Goal: Obtain resource: Obtain resource

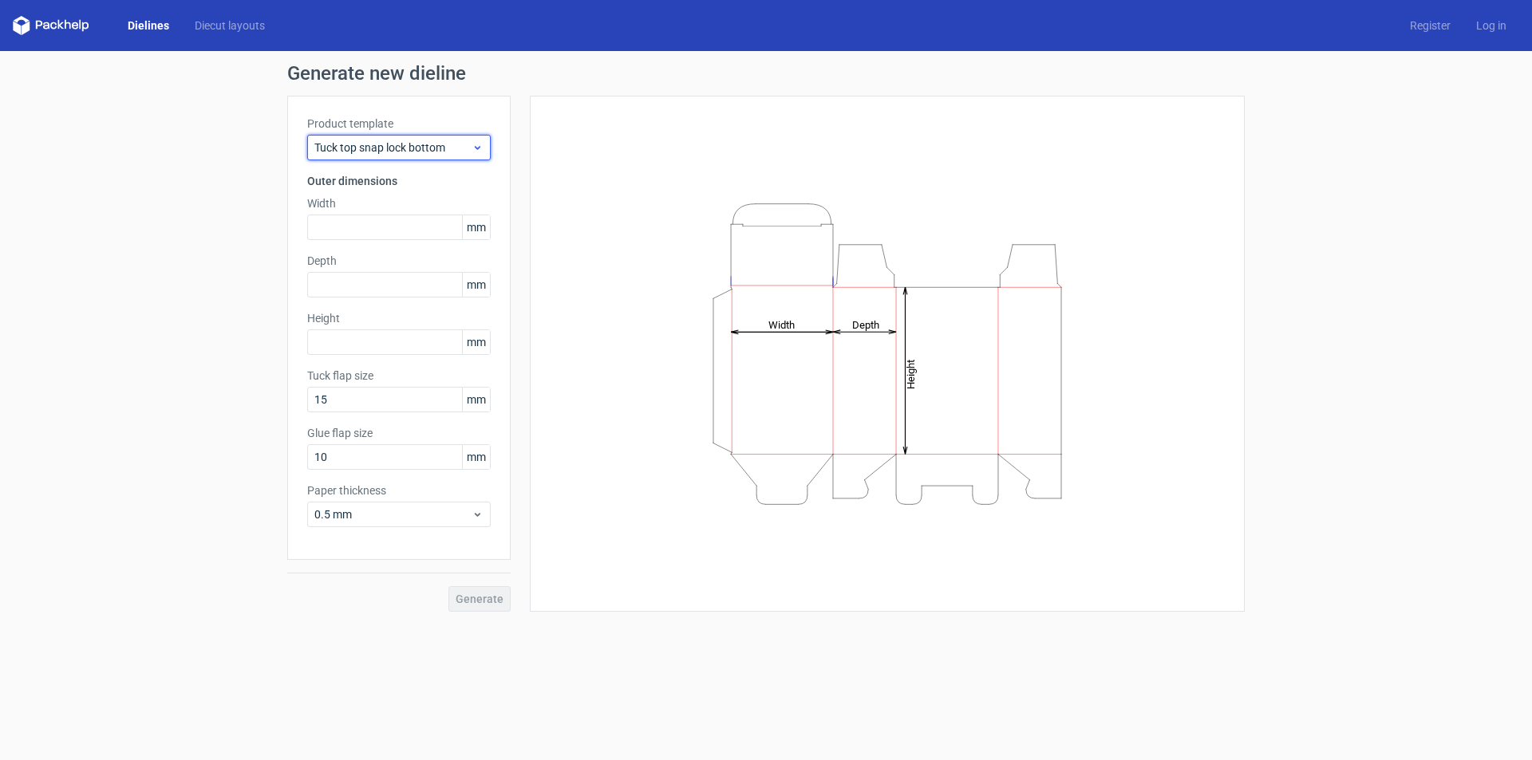
click at [474, 148] on icon at bounding box center [478, 147] width 12 height 13
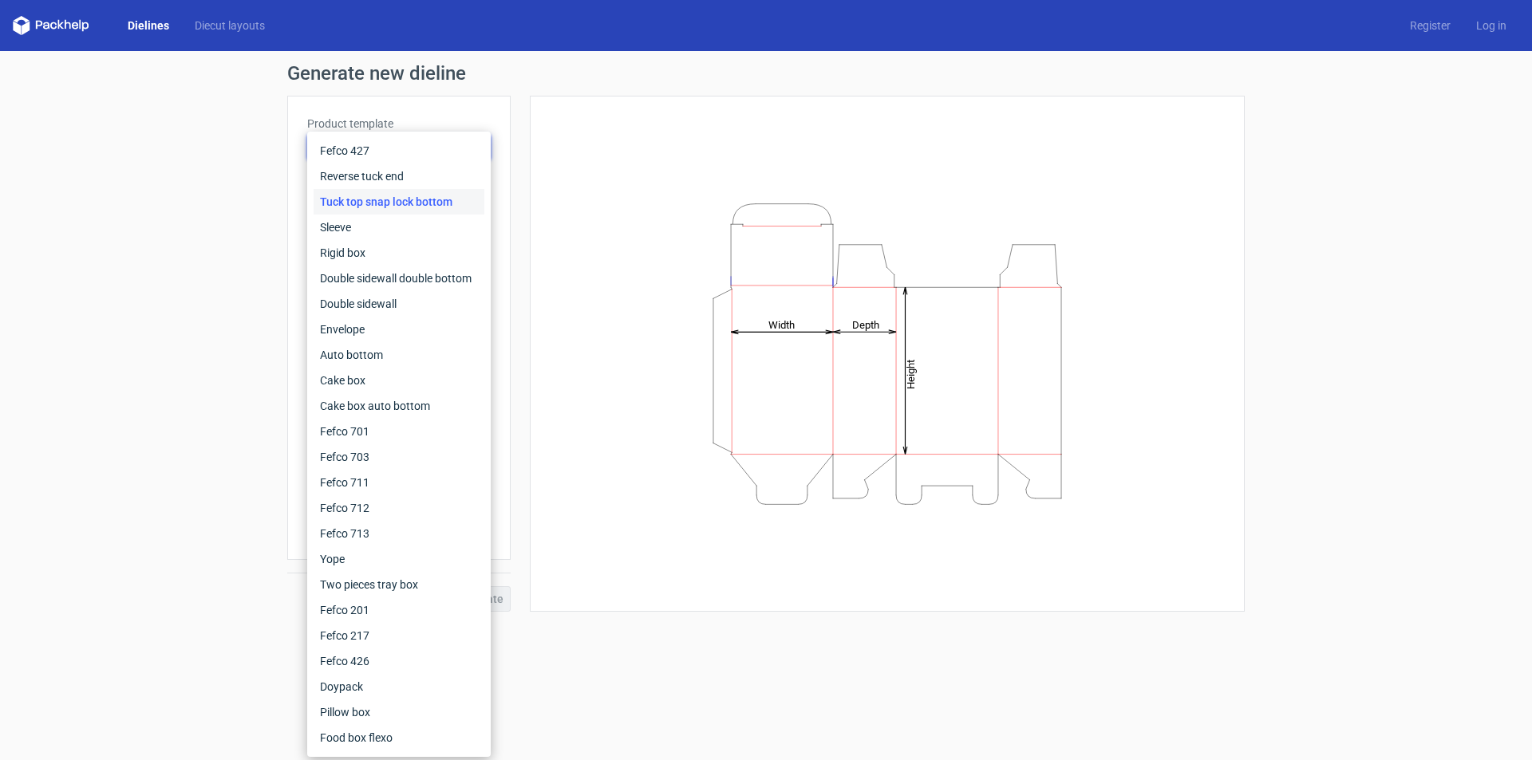
click at [219, 314] on div "Generate new dieline Product template Tuck top snap lock bottom Outer dimension…" at bounding box center [766, 338] width 1532 height 574
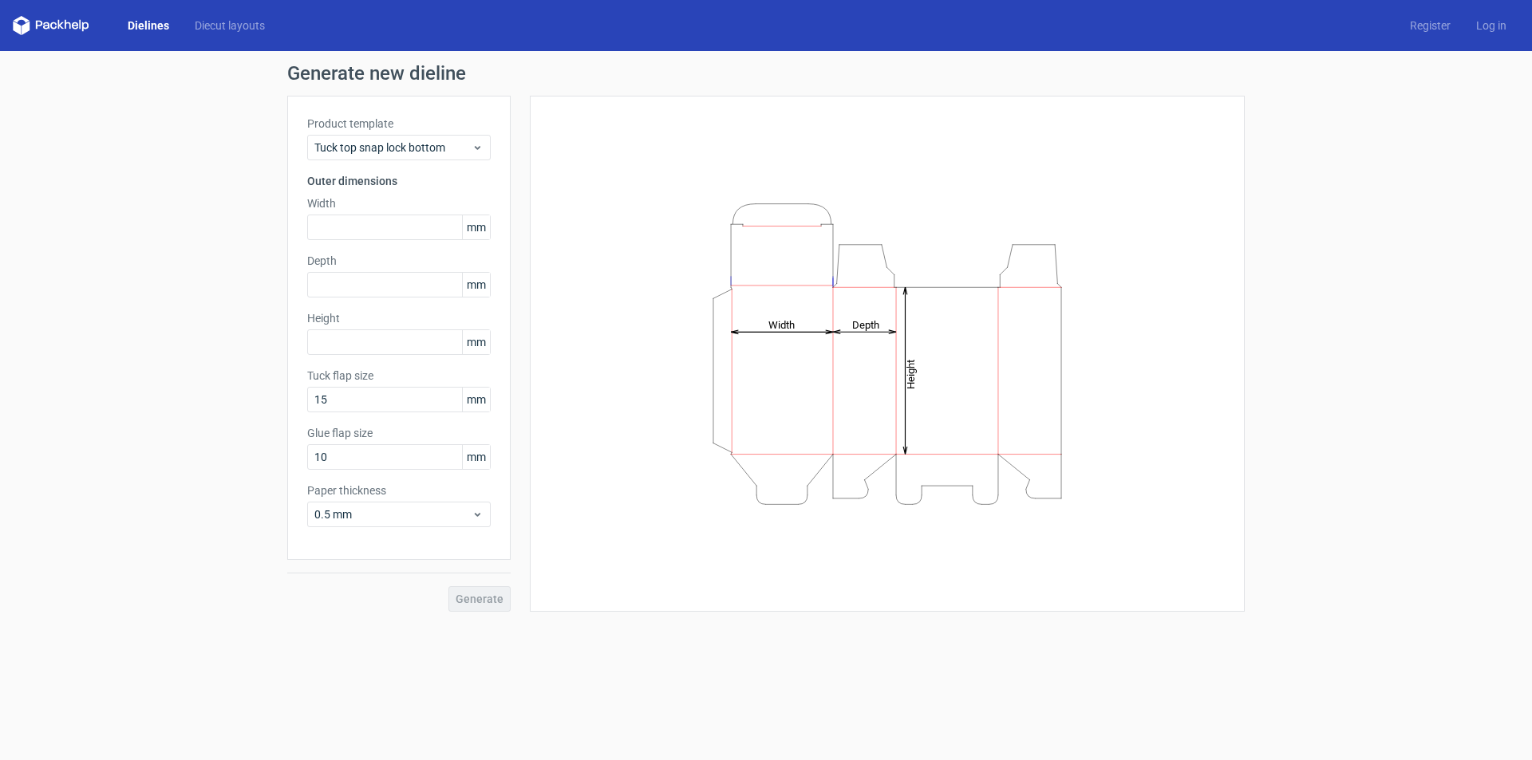
click at [243, 34] on div "Dielines Diecut layouts" at bounding box center [145, 25] width 265 height 19
click at [243, 25] on link "Diecut layouts" at bounding box center [230, 26] width 96 height 16
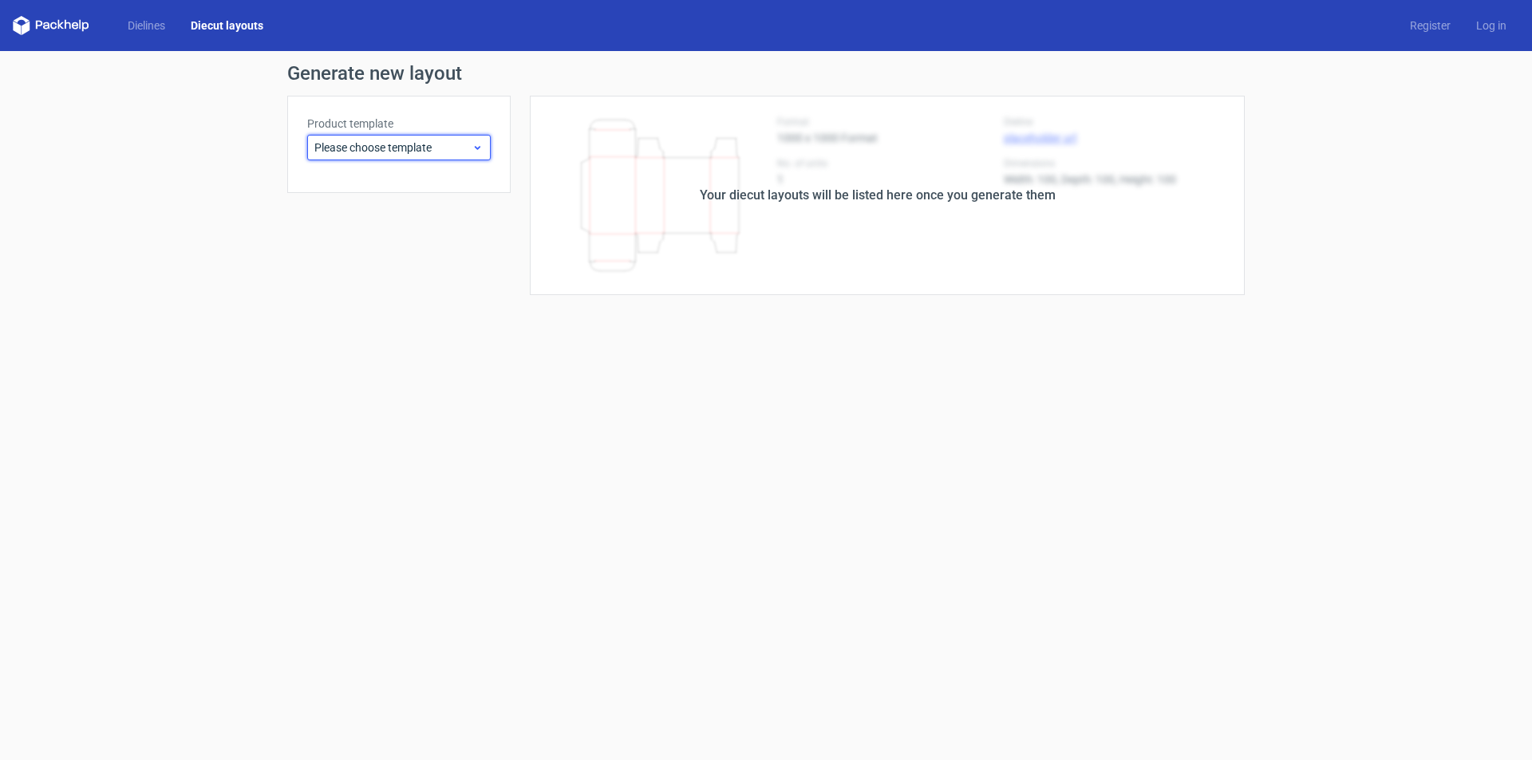
click at [445, 156] on div "Please choose template" at bounding box center [399, 148] width 184 height 26
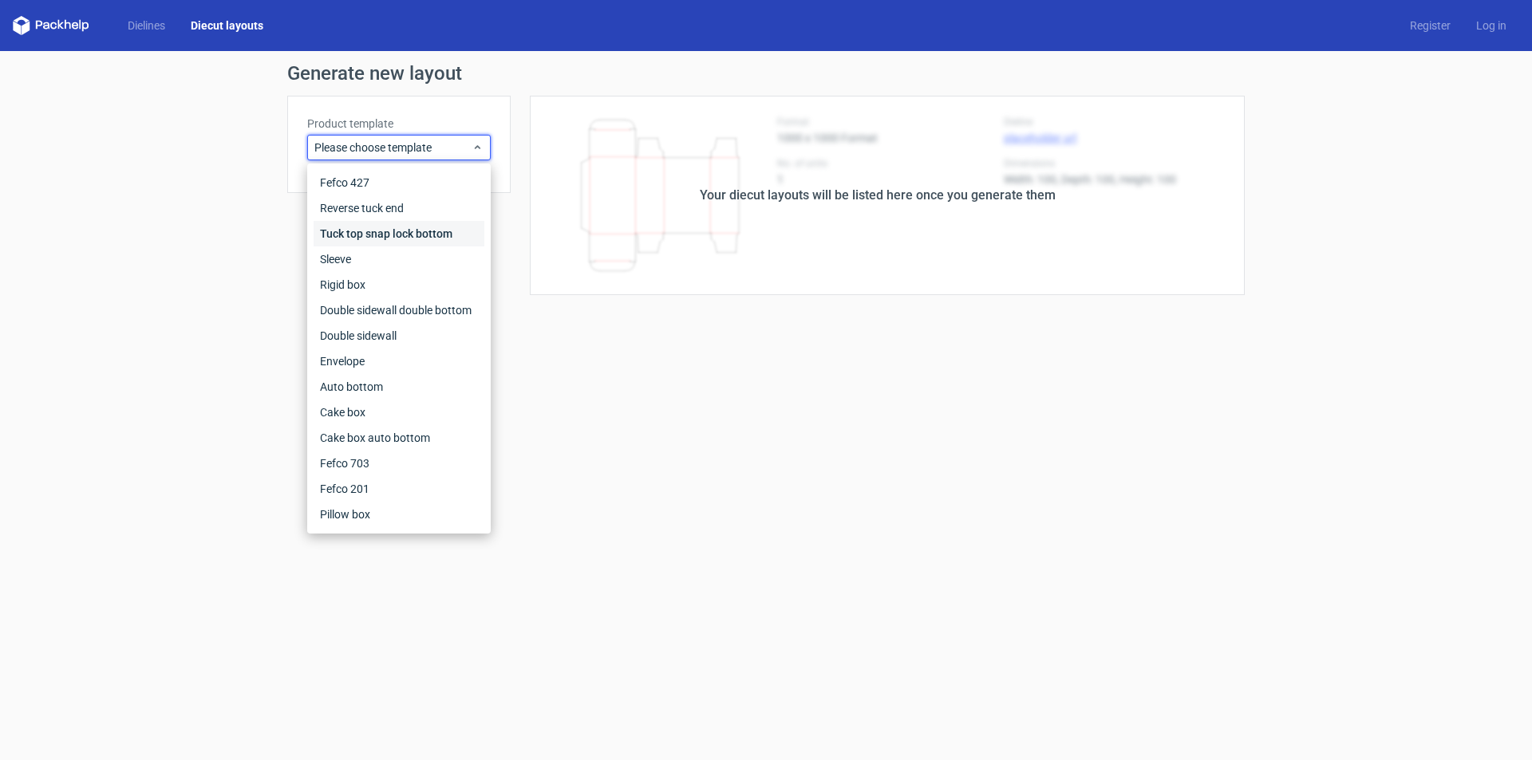
click at [385, 239] on div "Tuck top snap lock bottom" at bounding box center [399, 234] width 171 height 26
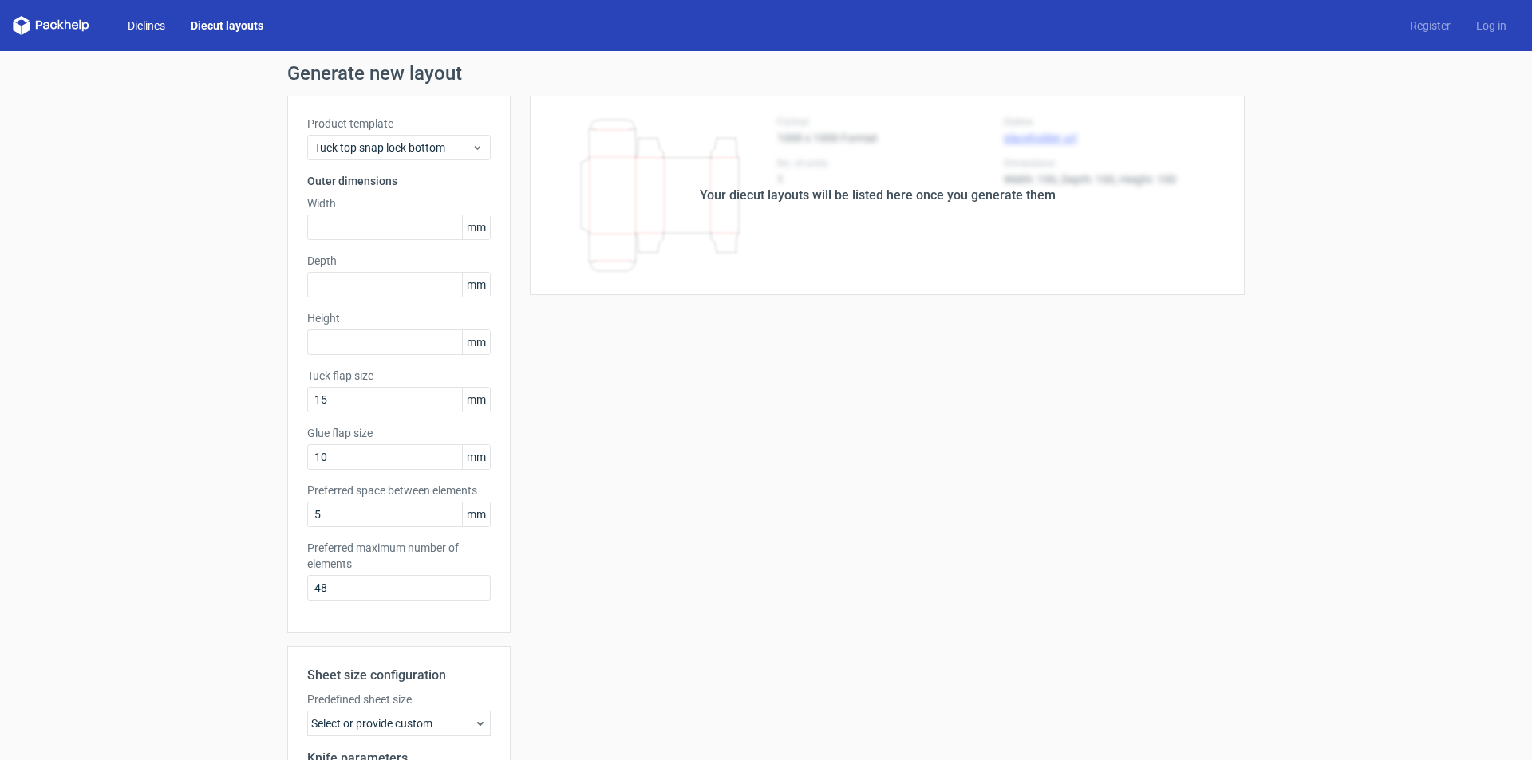
click at [157, 26] on link "Dielines" at bounding box center [146, 26] width 63 height 16
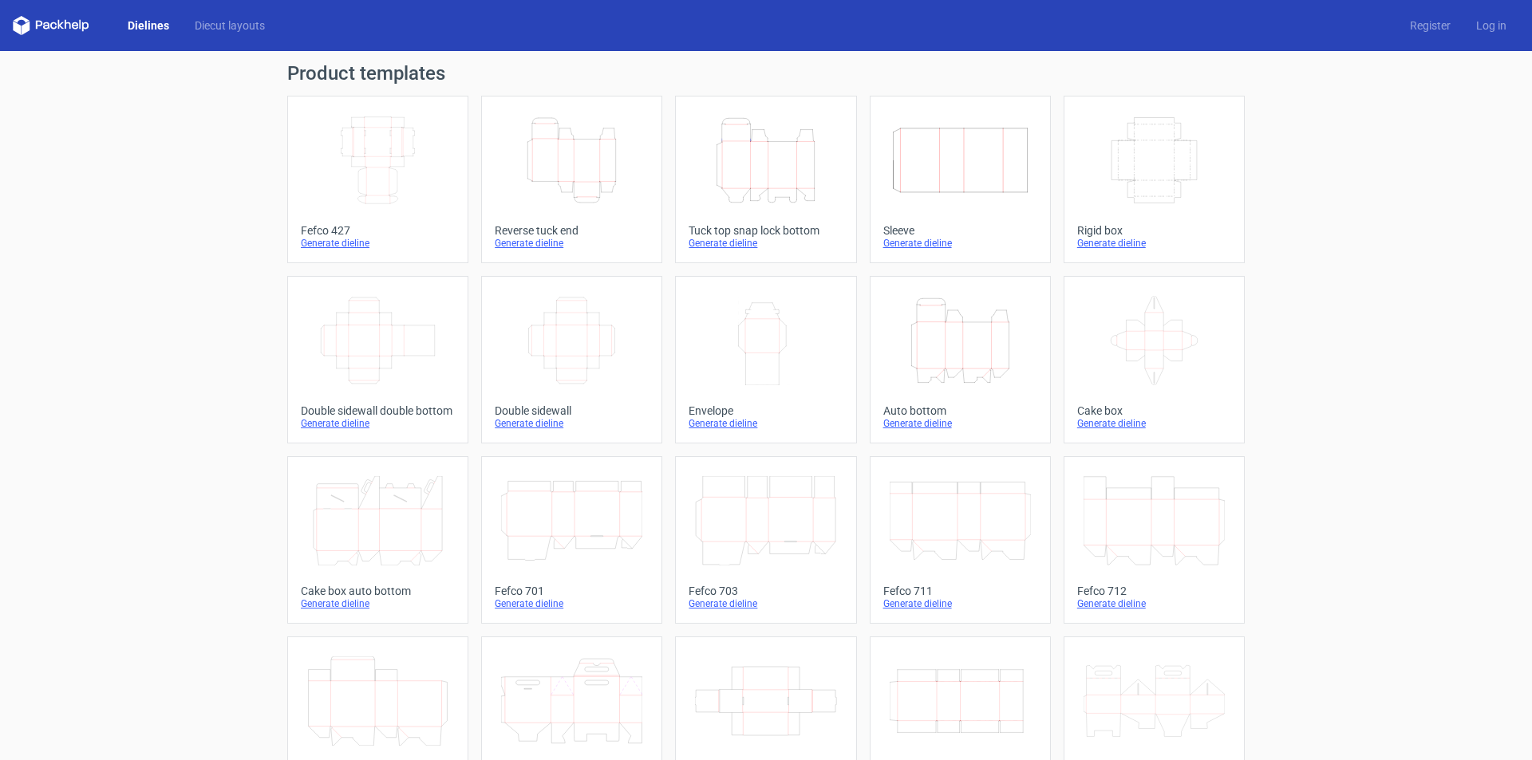
click at [937, 371] on line at bounding box center [939, 373] width 7 height 7
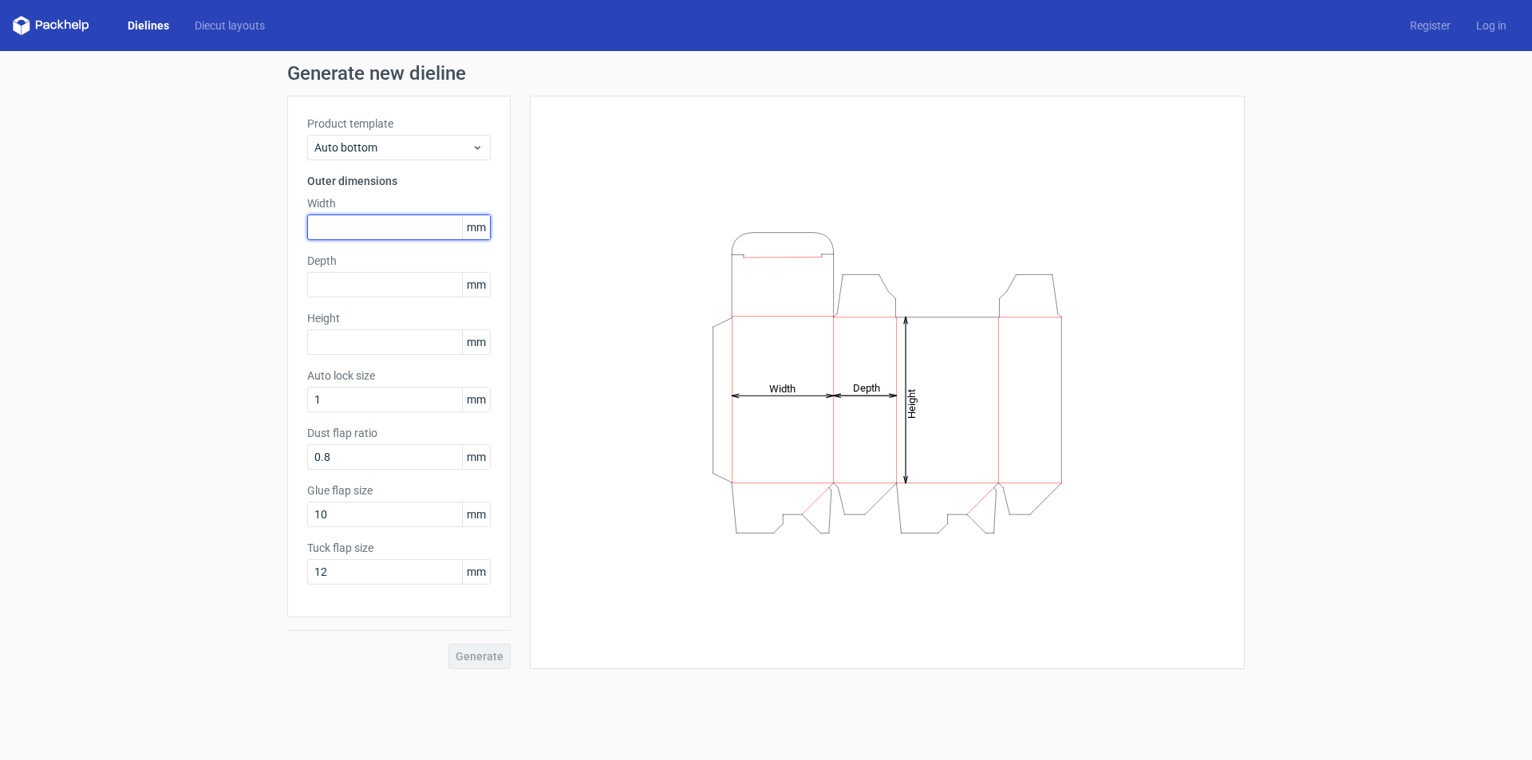
click at [354, 231] on input "text" at bounding box center [399, 228] width 184 height 26
type input "138"
type input "65"
type input "74"
click at [470, 653] on span "Generate" at bounding box center [480, 656] width 48 height 11
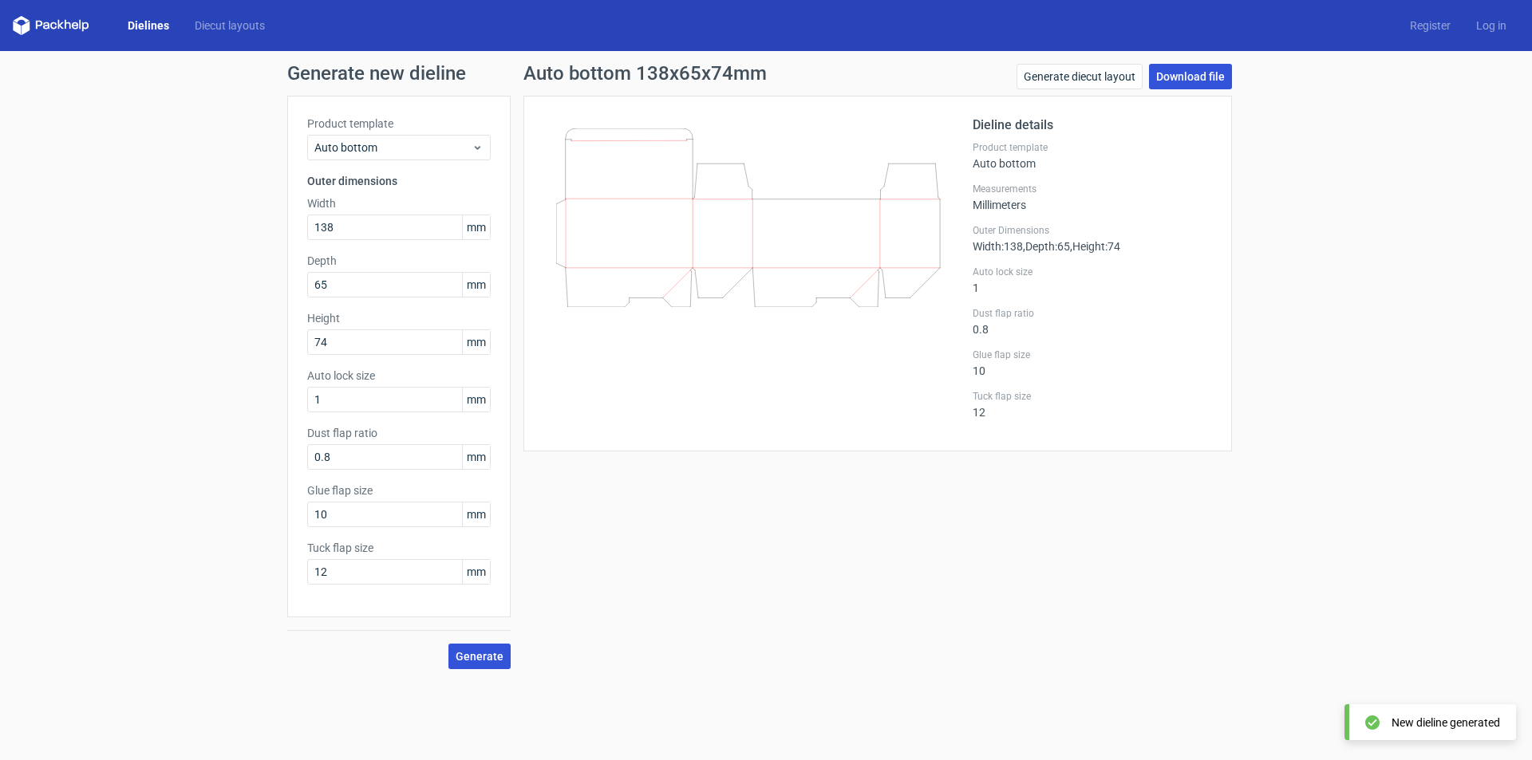
click at [1192, 77] on link "Download file" at bounding box center [1190, 77] width 83 height 26
